Goal: Information Seeking & Learning: Learn about a topic

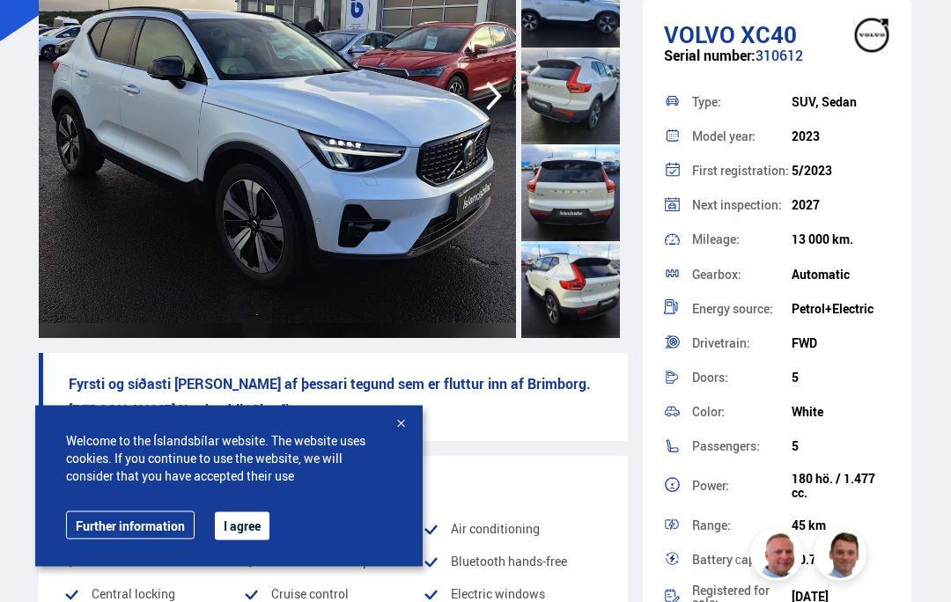
scroll to position [277, 0]
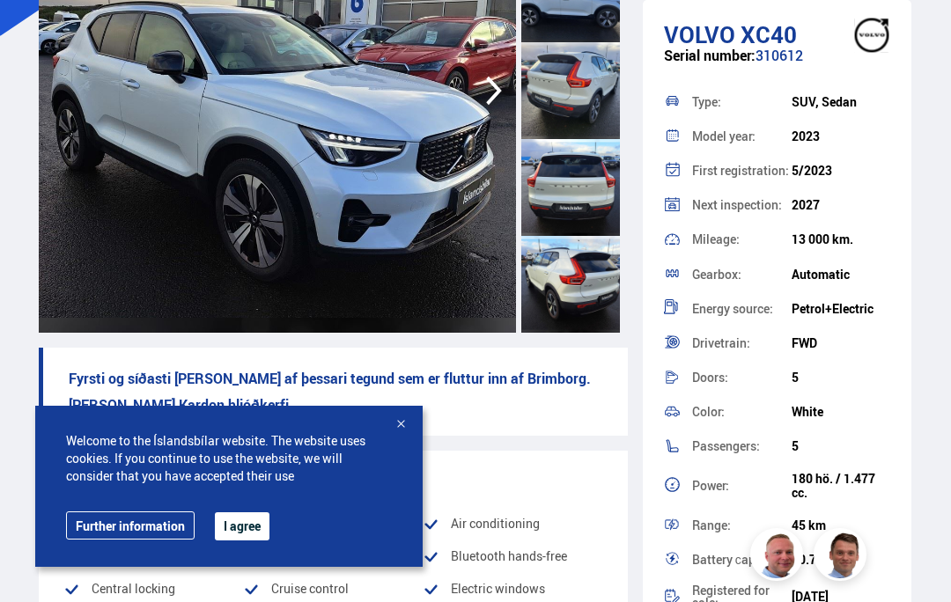
click at [143, 133] on img at bounding box center [277, 91] width 477 height 484
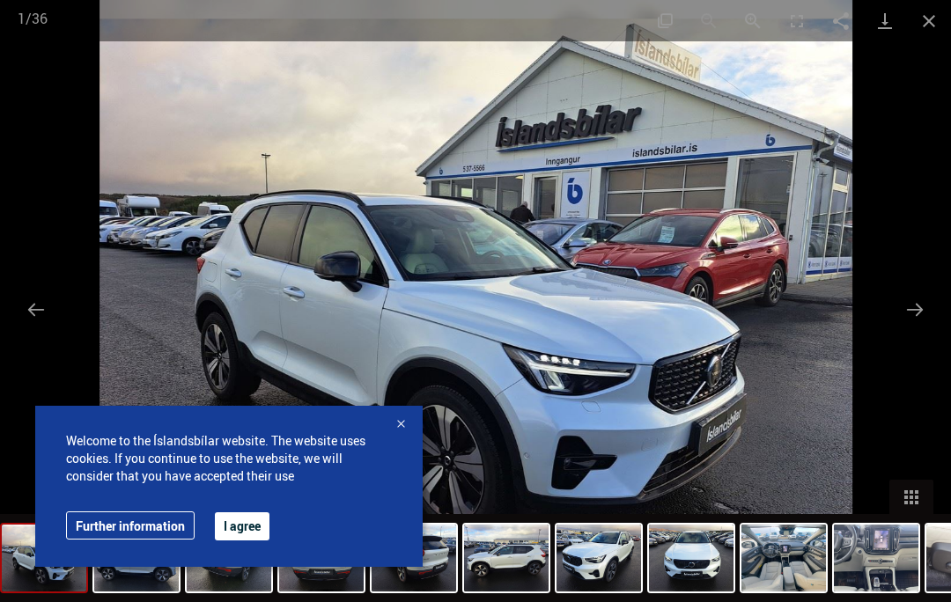
click at [404, 434] on div at bounding box center [401, 425] width 18 height 18
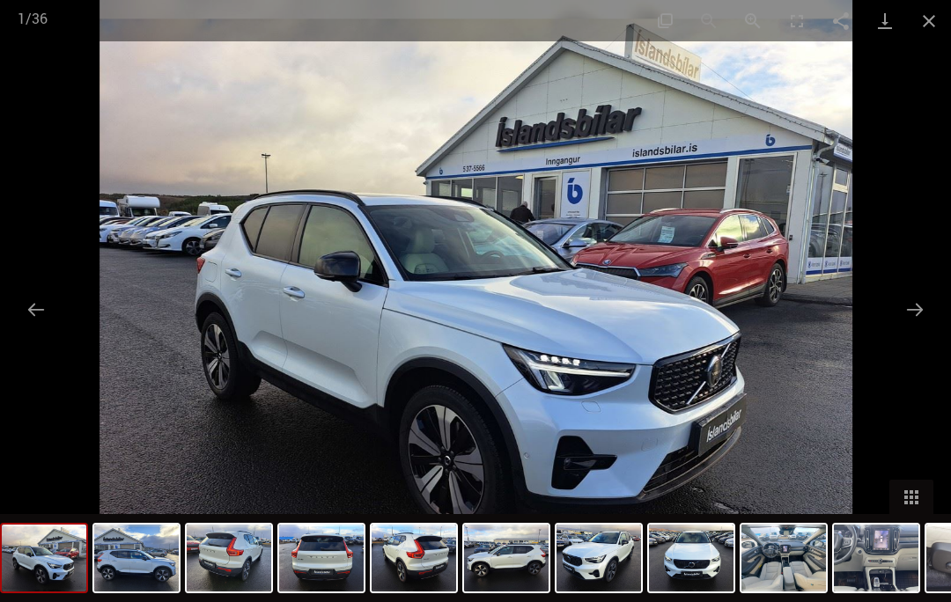
click at [912, 327] on button "Next slide" at bounding box center [914, 309] width 37 height 34
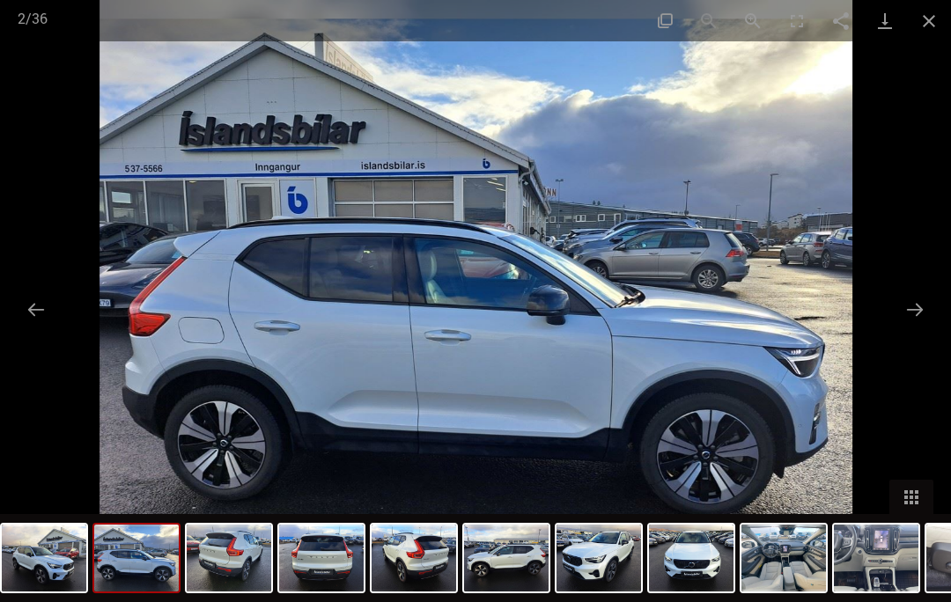
click at [911, 327] on button "Next slide" at bounding box center [914, 309] width 37 height 34
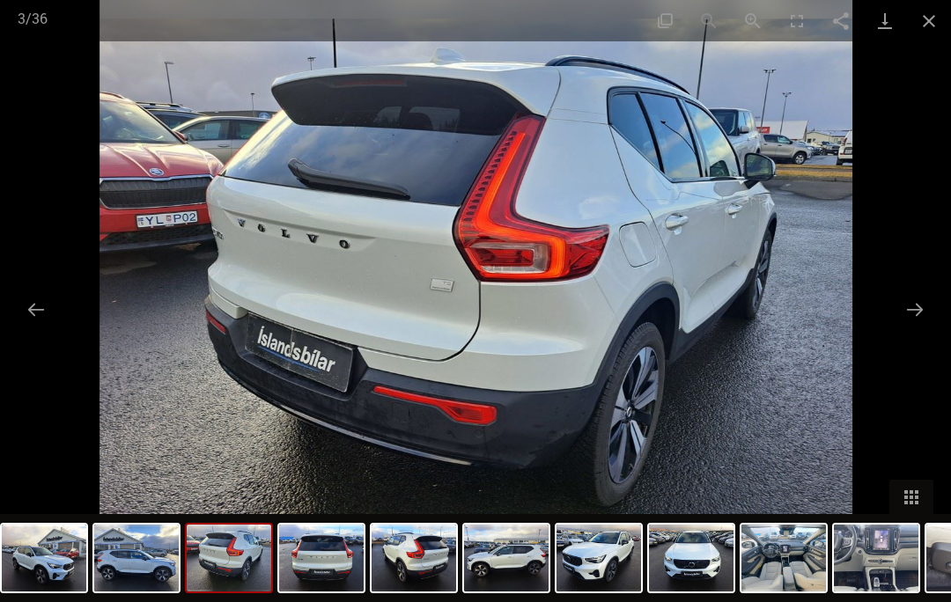
click at [914, 327] on button "Next slide" at bounding box center [914, 309] width 37 height 34
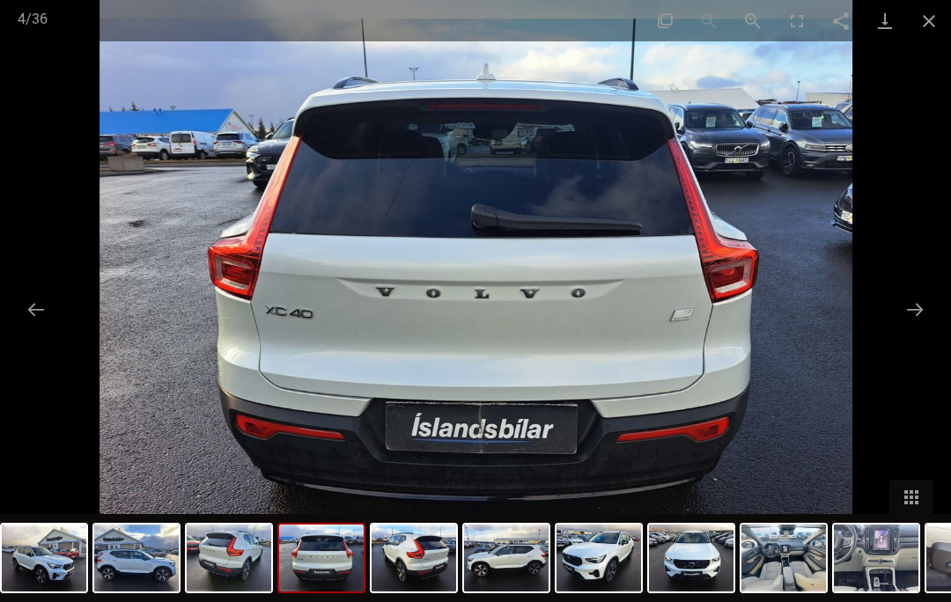
click at [909, 327] on button "Next slide" at bounding box center [914, 309] width 37 height 34
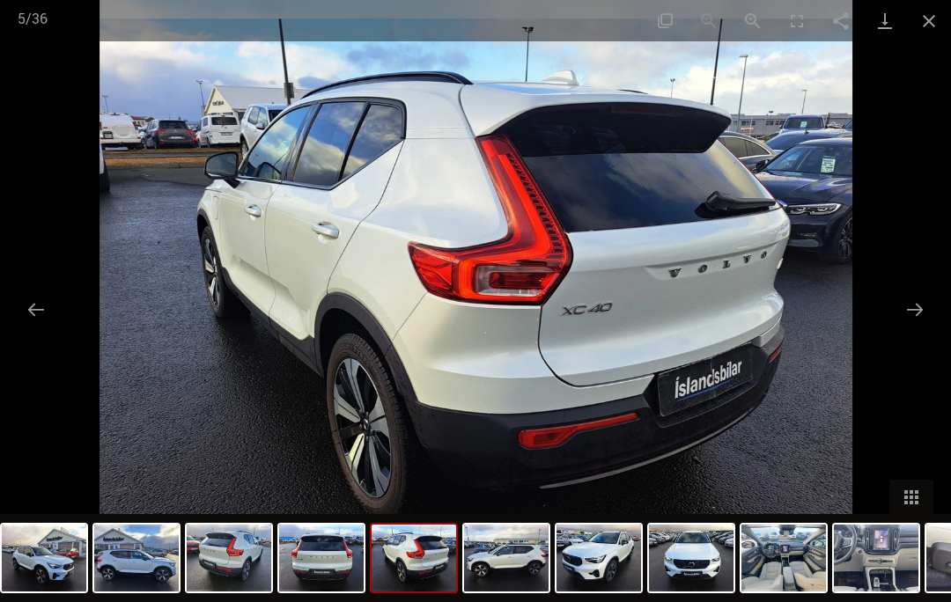
click at [914, 327] on button "Next slide" at bounding box center [914, 309] width 37 height 34
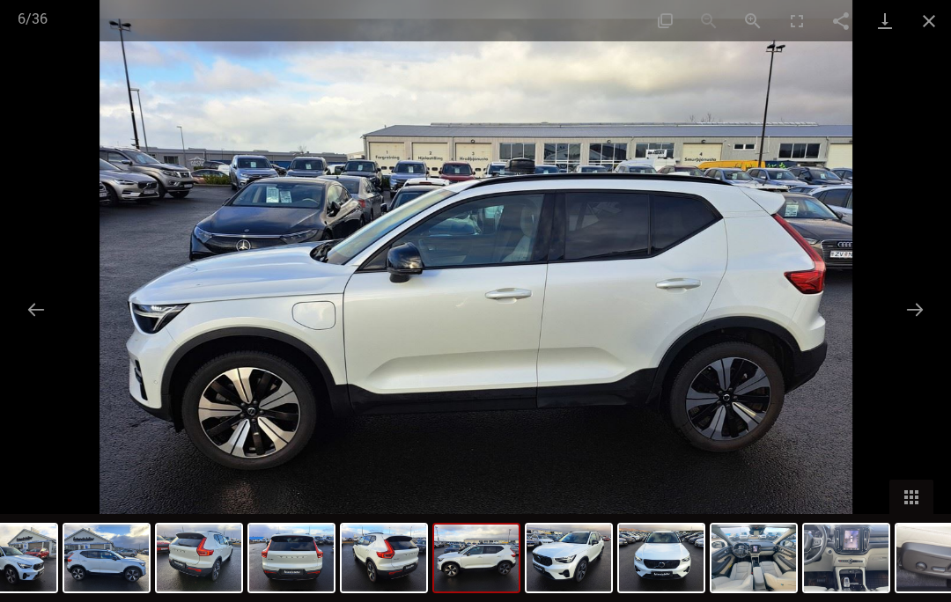
click at [912, 327] on button "Next slide" at bounding box center [914, 309] width 37 height 34
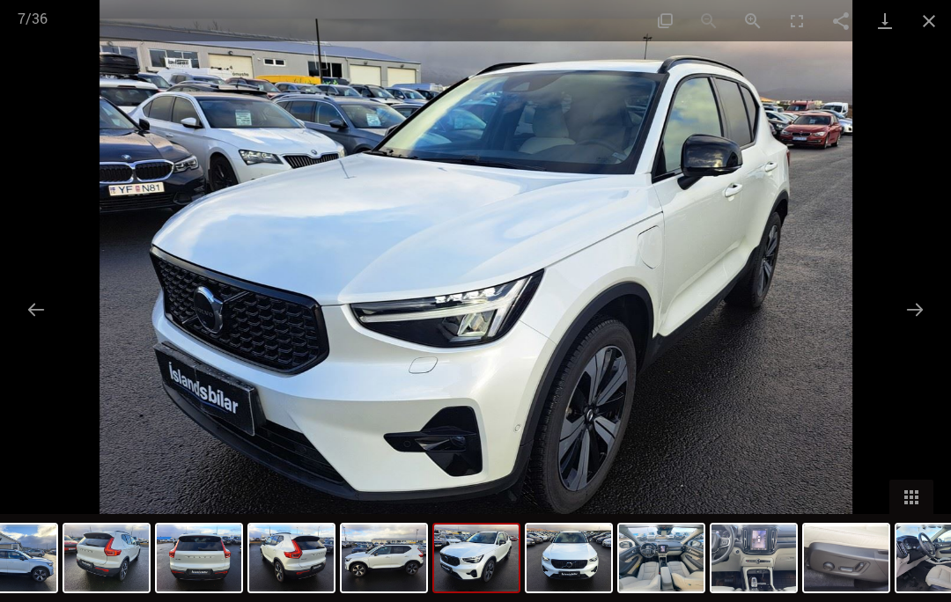
click at [914, 327] on button "Next slide" at bounding box center [914, 309] width 37 height 34
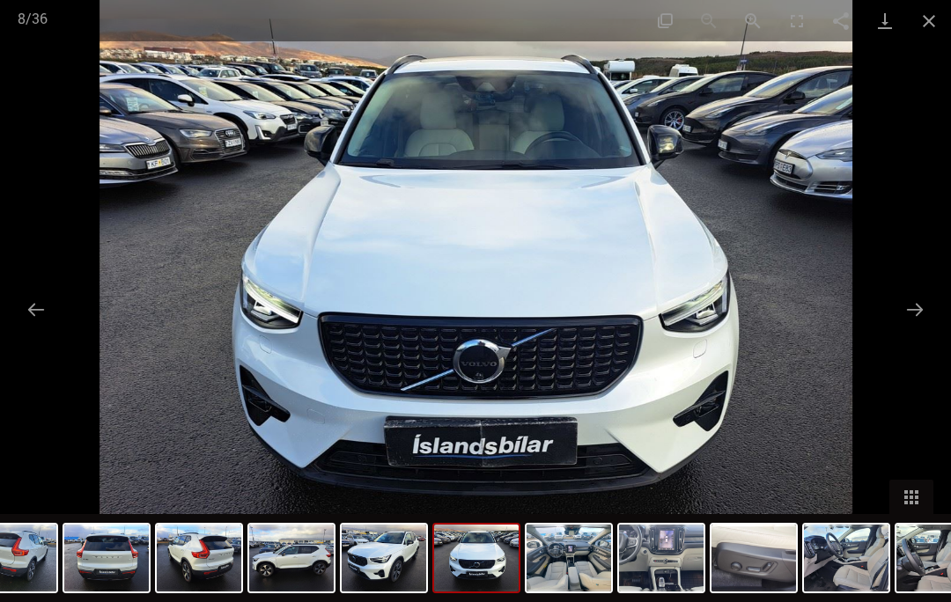
click at [911, 327] on button "Next slide" at bounding box center [914, 309] width 37 height 34
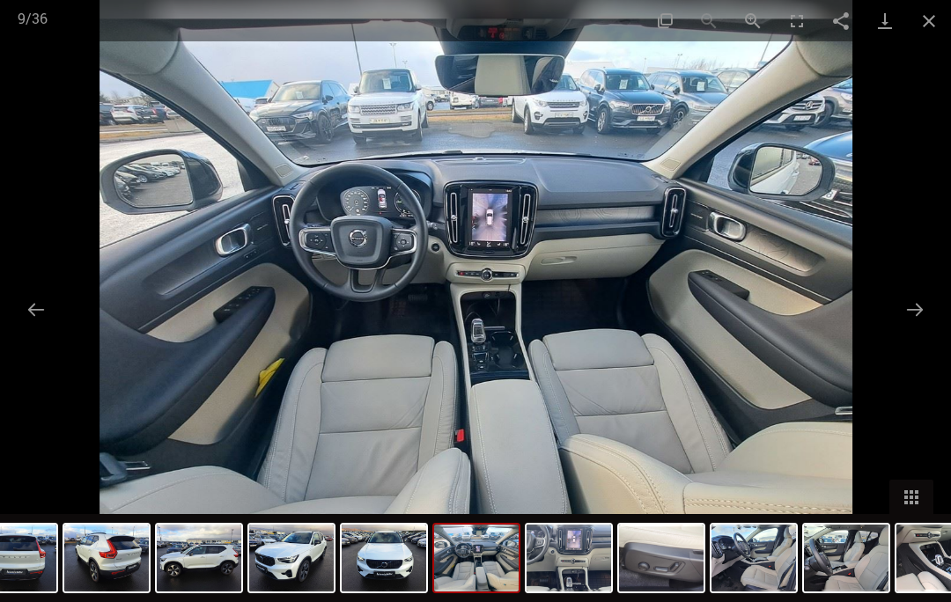
click at [912, 327] on button "Next slide" at bounding box center [914, 309] width 37 height 34
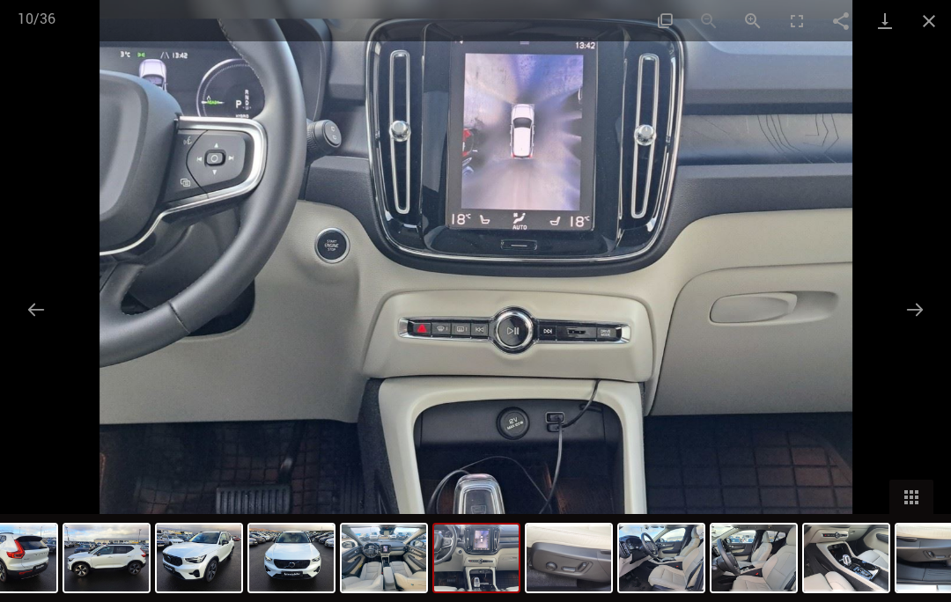
click at [907, 327] on button "Next slide" at bounding box center [914, 309] width 37 height 34
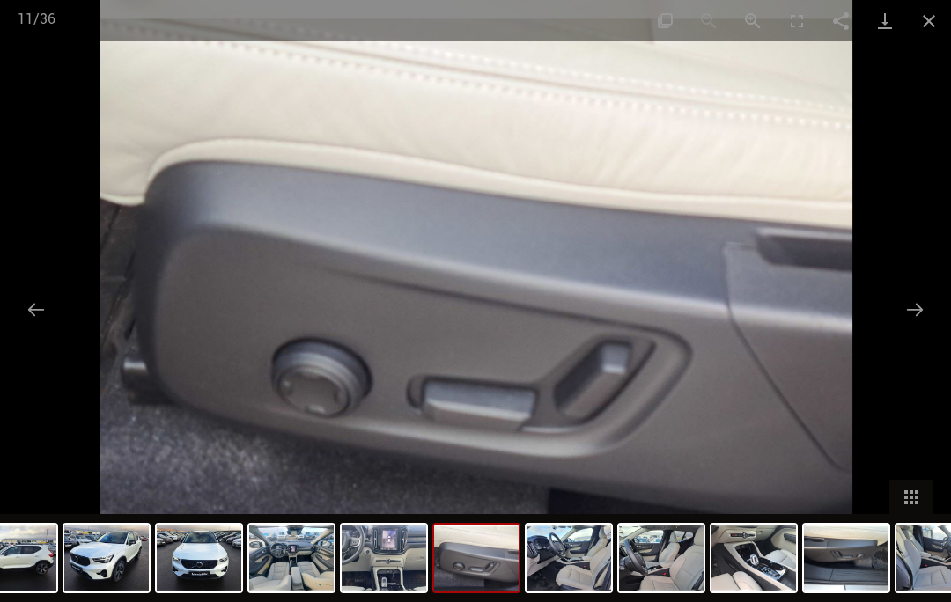
click at [910, 327] on button "Next slide" at bounding box center [914, 309] width 37 height 34
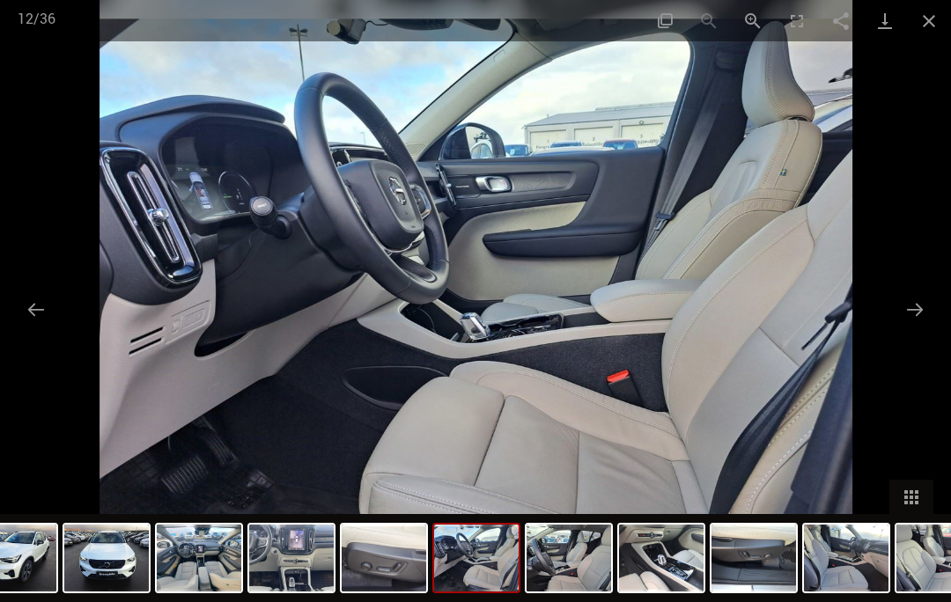
click at [914, 327] on button "Next slide" at bounding box center [914, 309] width 37 height 34
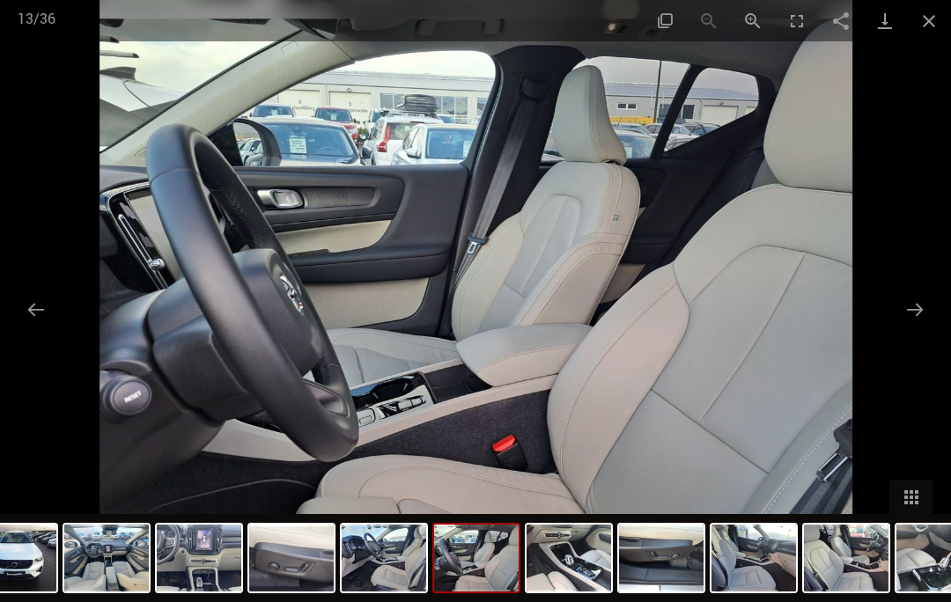
click at [947, 17] on button "Close gallery" at bounding box center [929, 20] width 44 height 41
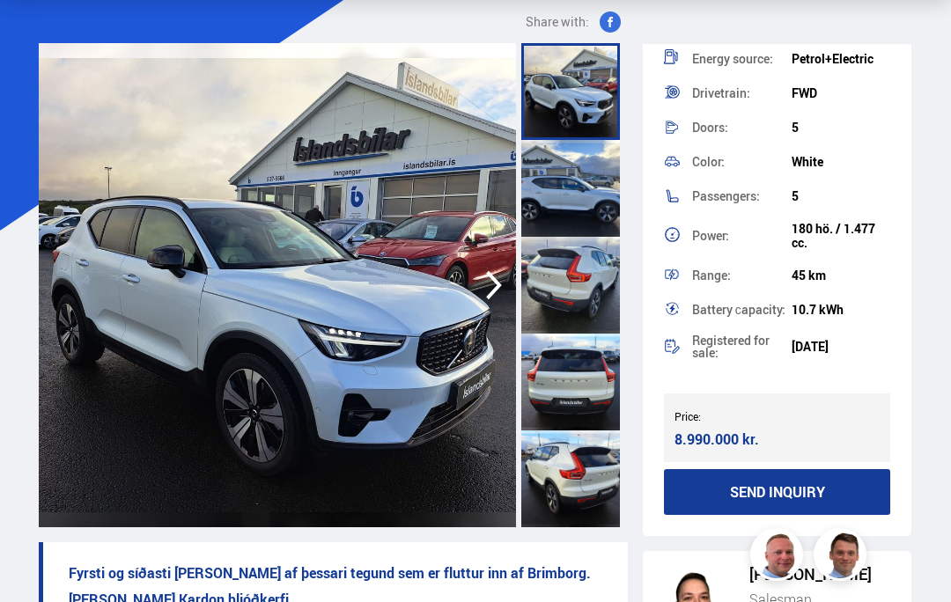
scroll to position [46, 0]
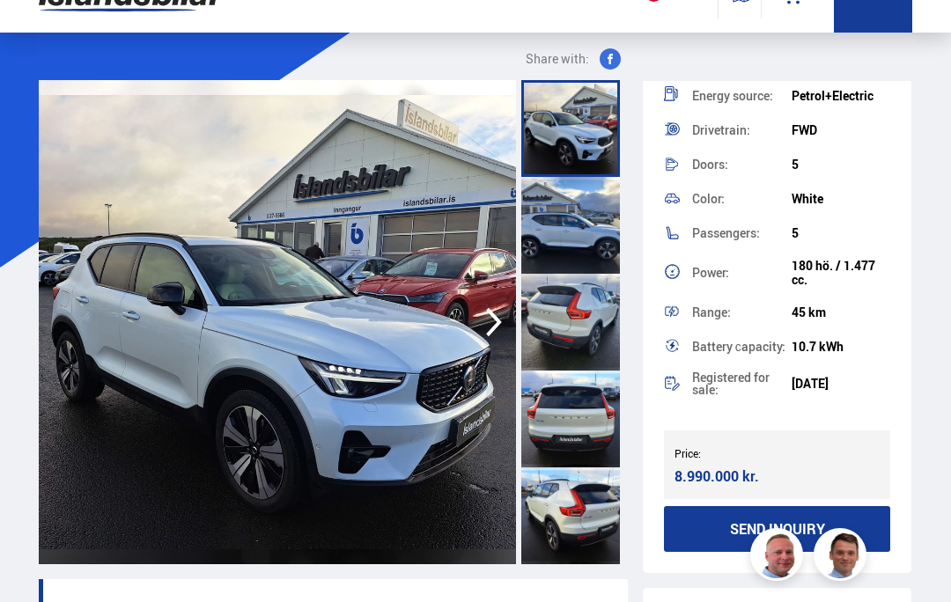
click at [576, 225] on div at bounding box center [570, 225] width 99 height 97
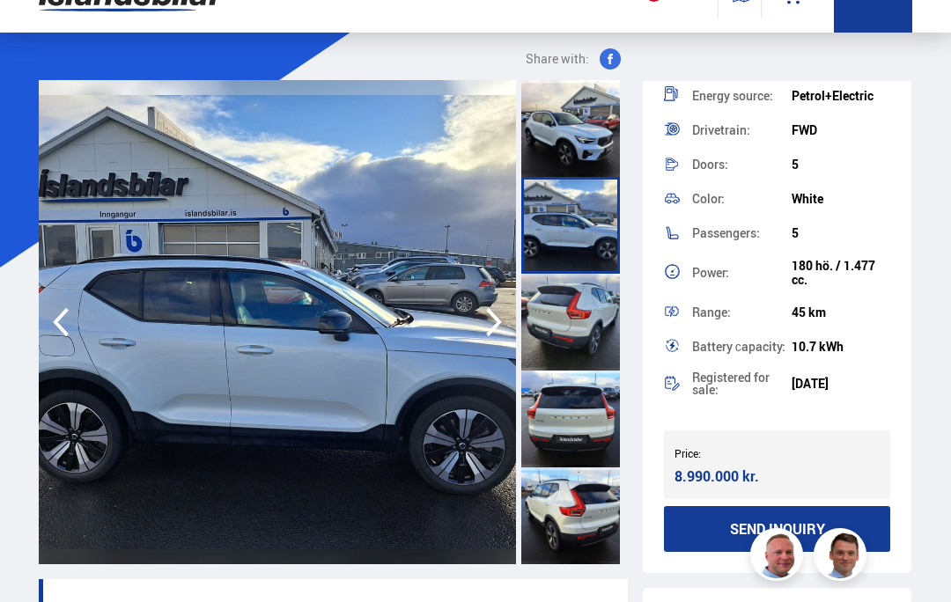
click at [585, 326] on div at bounding box center [570, 322] width 99 height 97
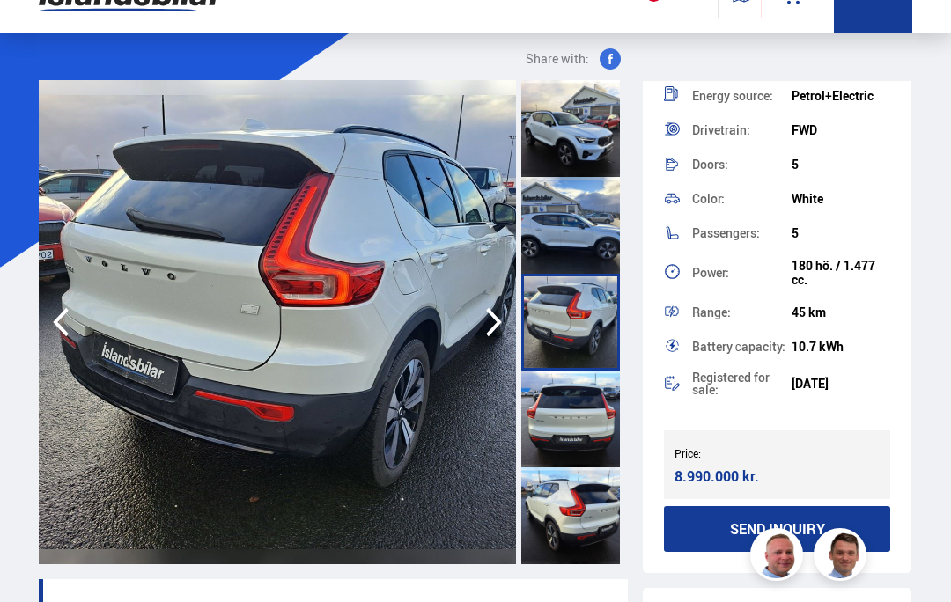
click at [584, 412] on div at bounding box center [570, 419] width 99 height 97
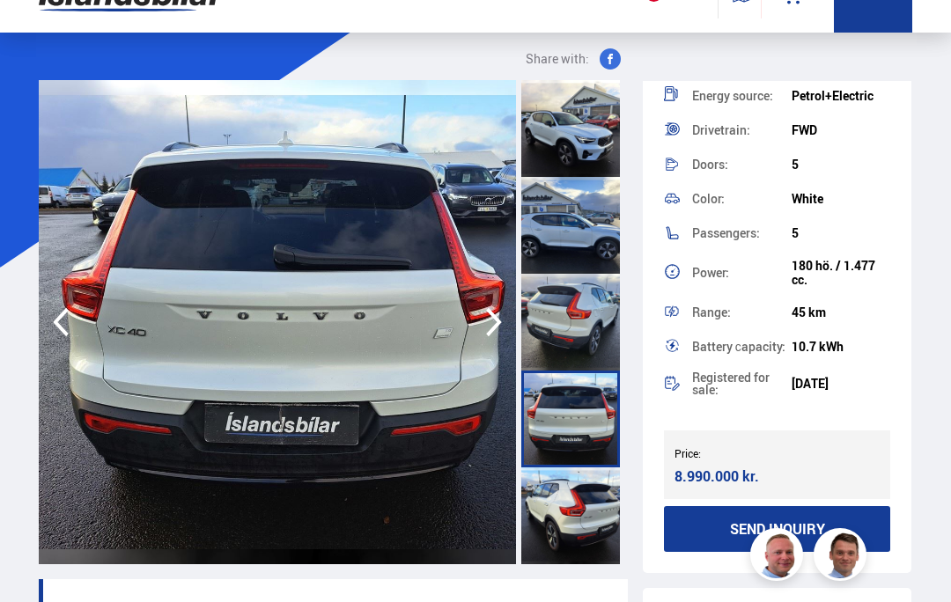
click at [585, 495] on div at bounding box center [570, 515] width 99 height 97
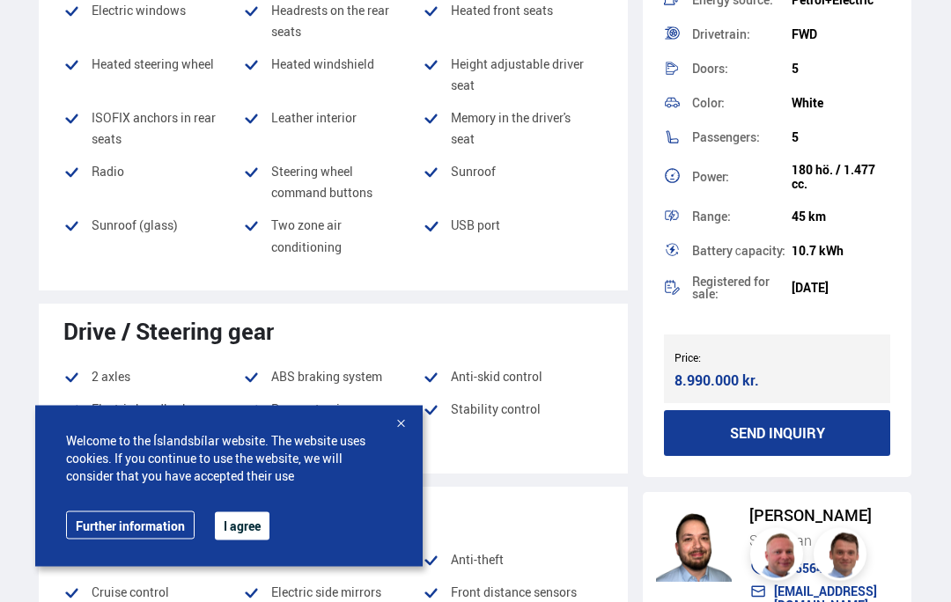
scroll to position [1622, 0]
click at [263, 567] on div "Welcome to the Íslandsbílar website. The website uses cookies. If you continue …" at bounding box center [228, 486] width 387 height 161
click at [265, 540] on button "I agree" at bounding box center [242, 526] width 55 height 28
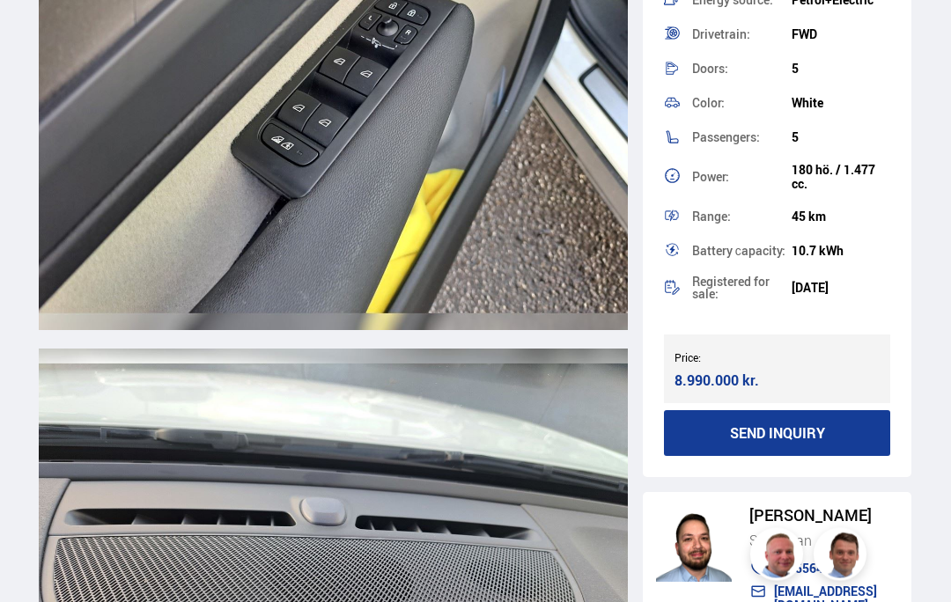
scroll to position [13107, 0]
